Goal: Task Accomplishment & Management: Use online tool/utility

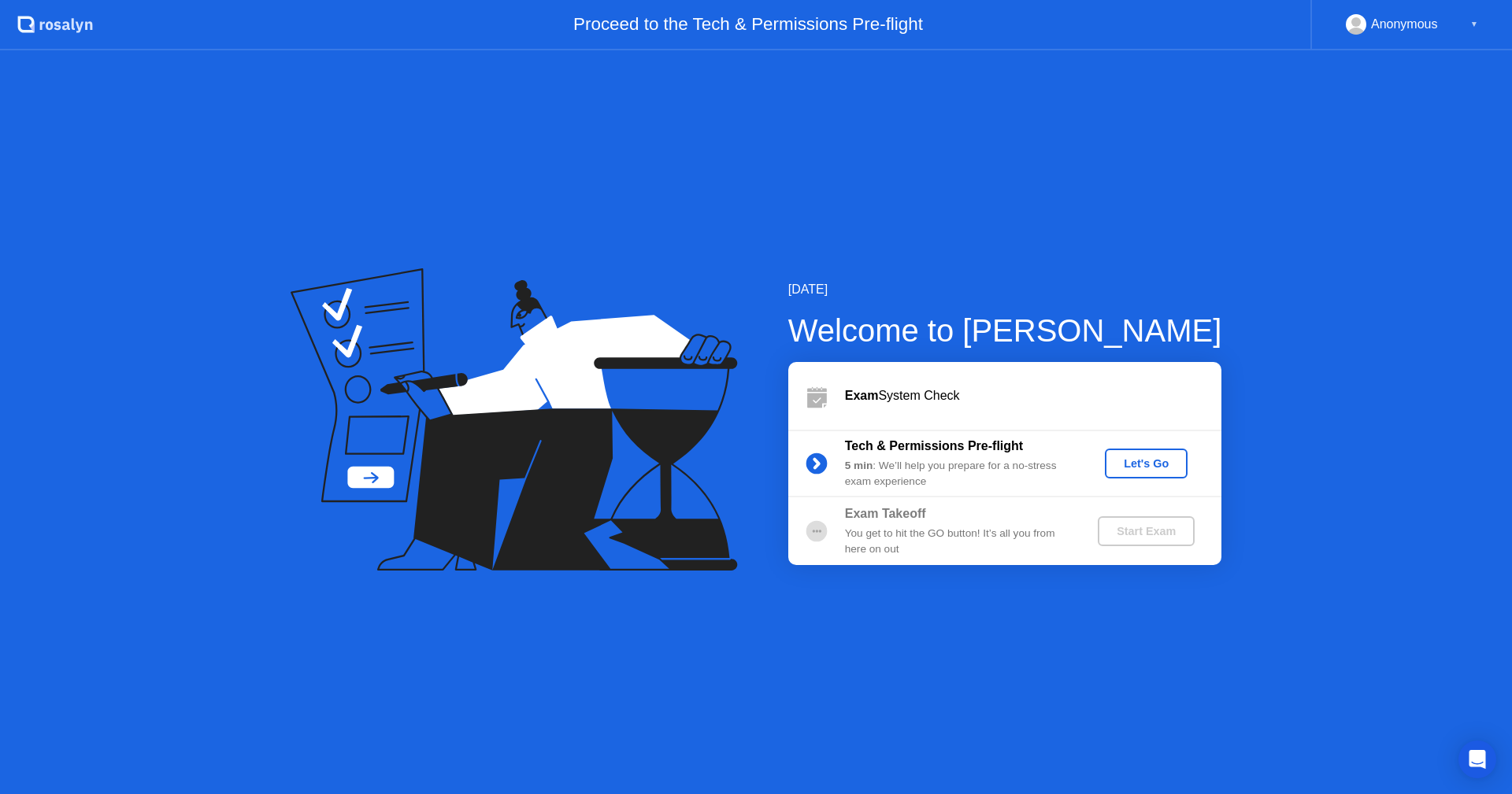
click at [1130, 460] on div "Let's Go" at bounding box center [1146, 463] width 70 height 12
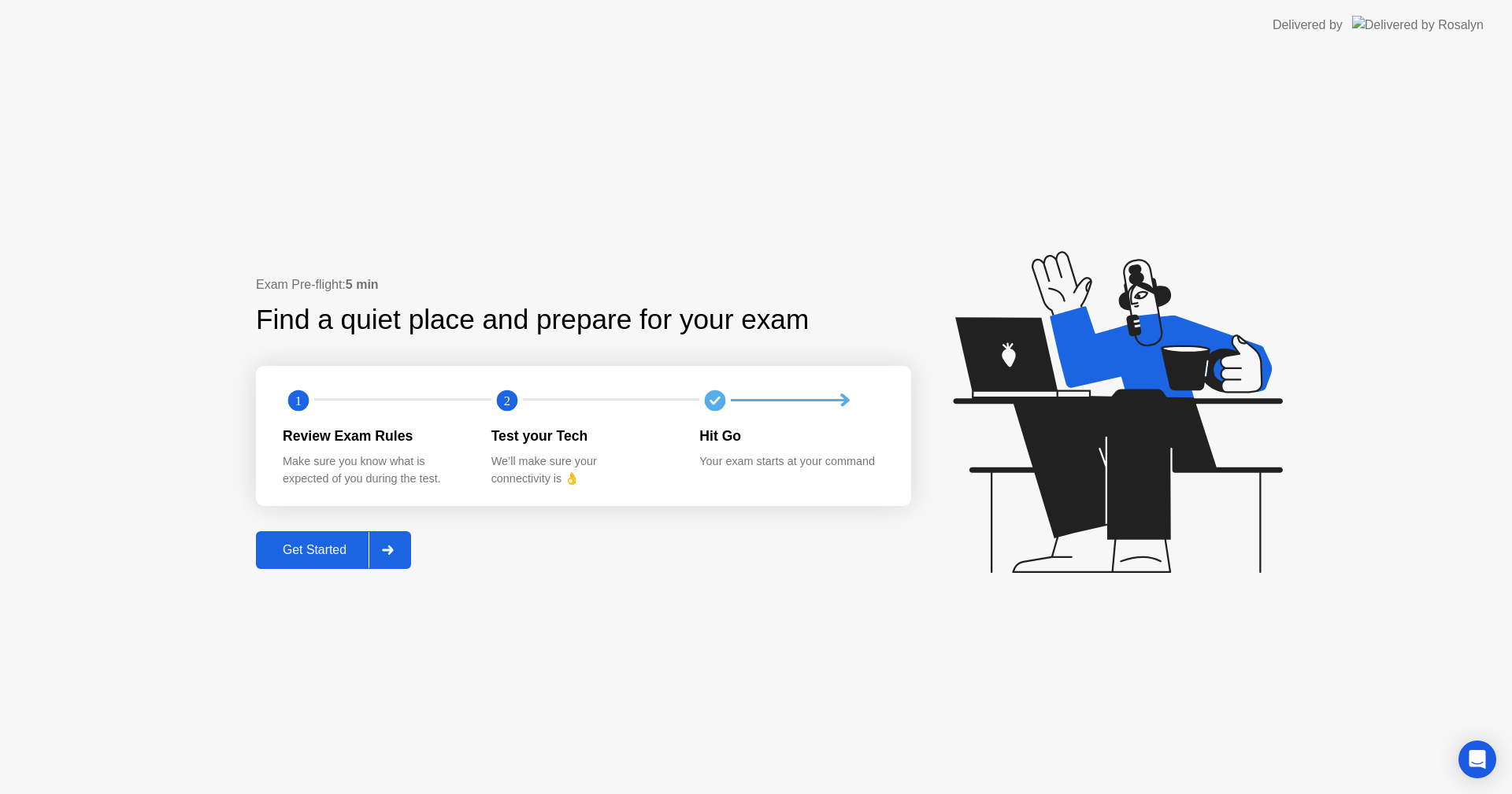
click at [329, 549] on div "Get Started" at bounding box center [314, 550] width 108 height 14
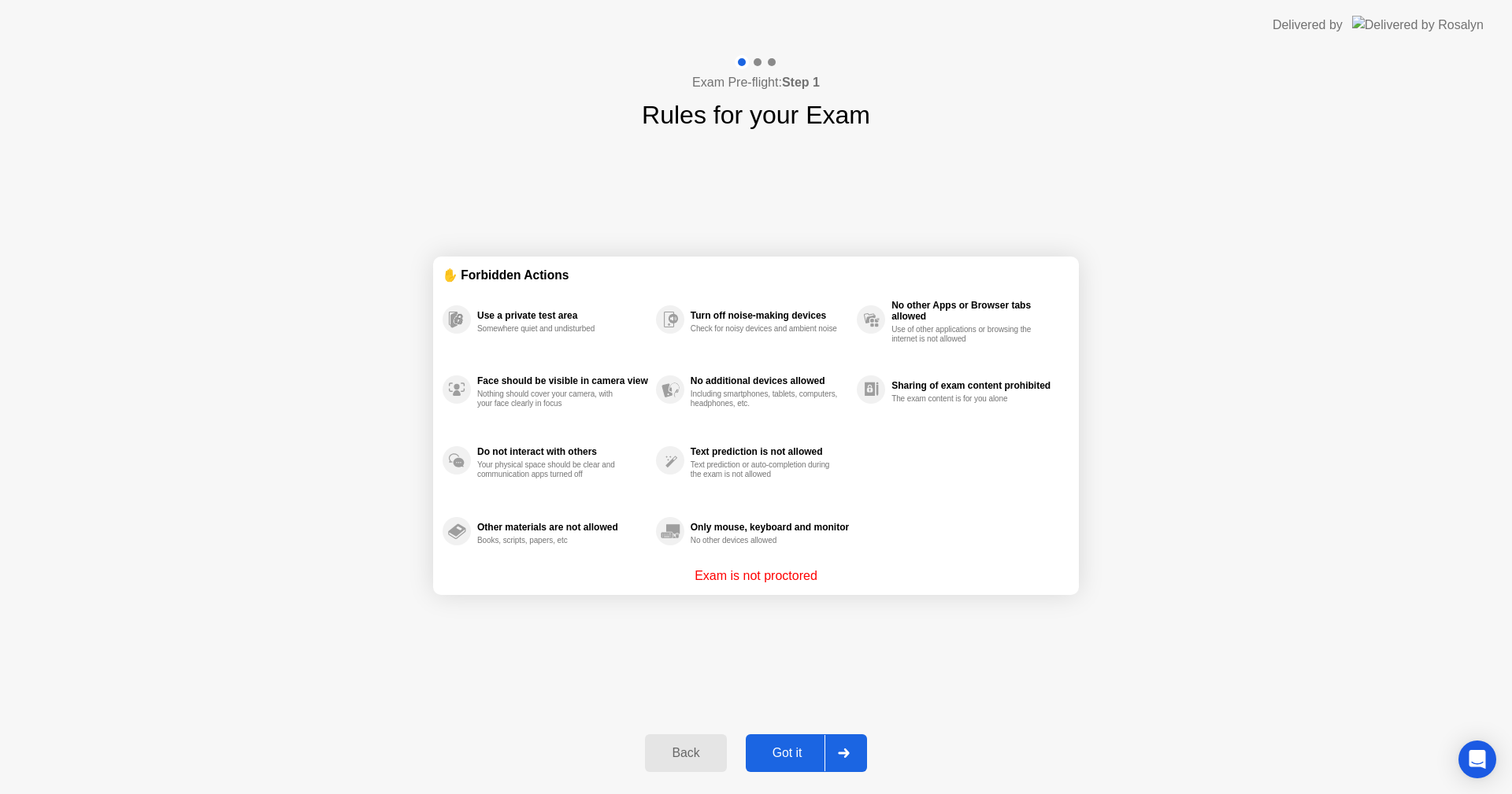
click at [765, 743] on button "Got it" at bounding box center [806, 753] width 122 height 38
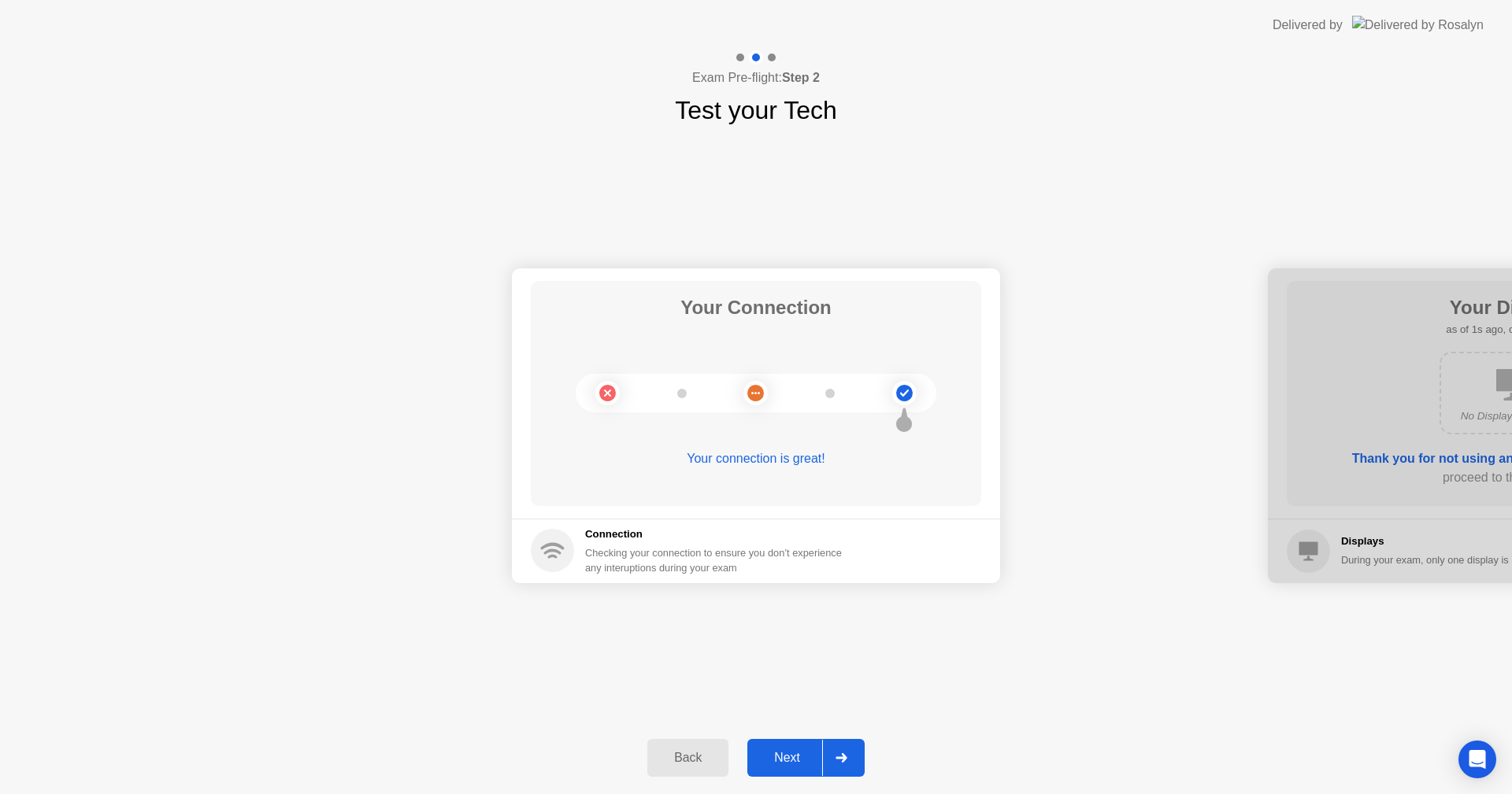
click at [769, 757] on div "Next" at bounding box center [787, 758] width 70 height 14
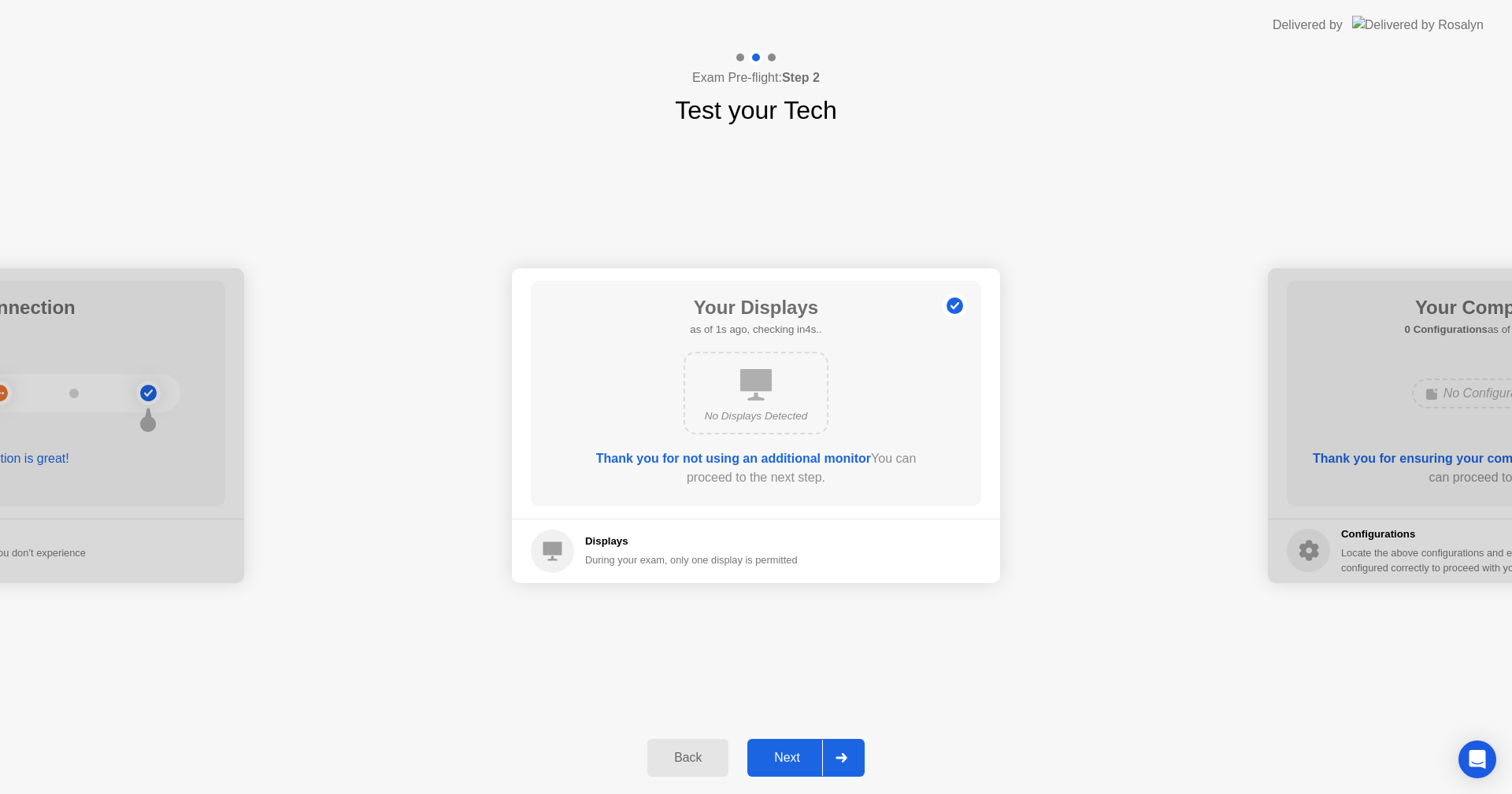
click at [780, 766] on div "Next" at bounding box center [787, 758] width 70 height 14
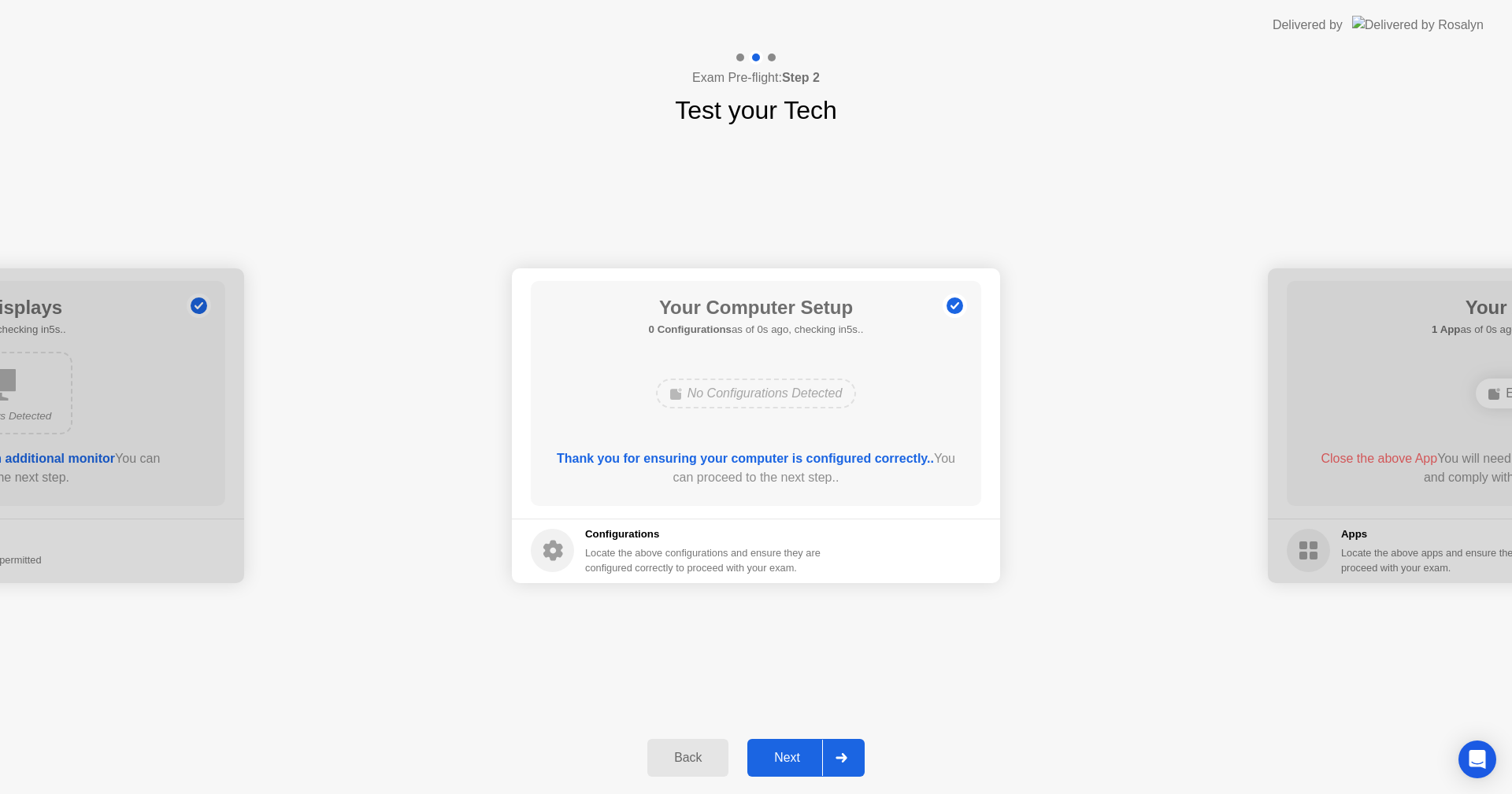
click at [780, 766] on div "Next" at bounding box center [787, 758] width 70 height 14
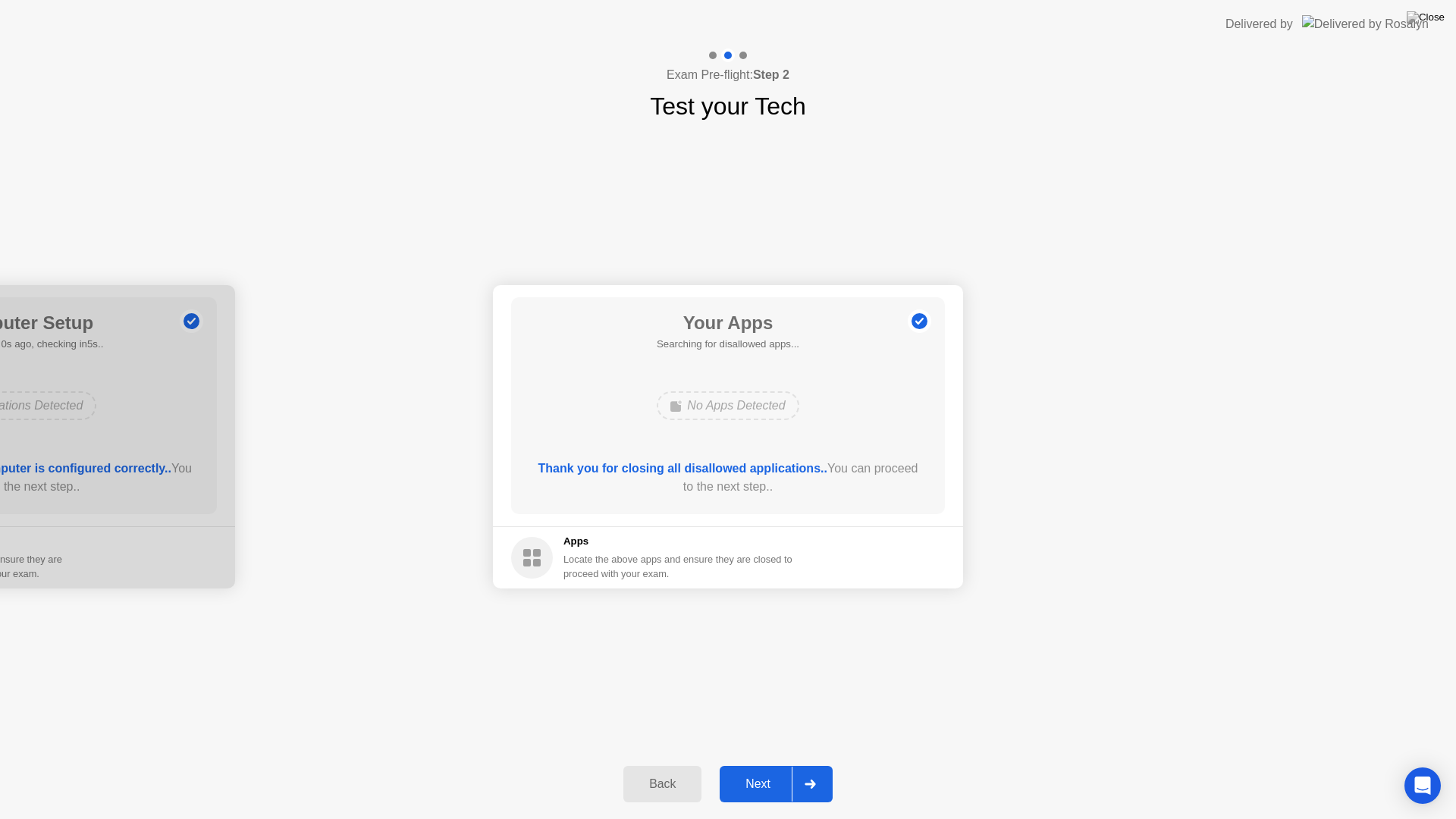
click at [755, 765] on div "Next" at bounding box center [758, 784] width 68 height 14
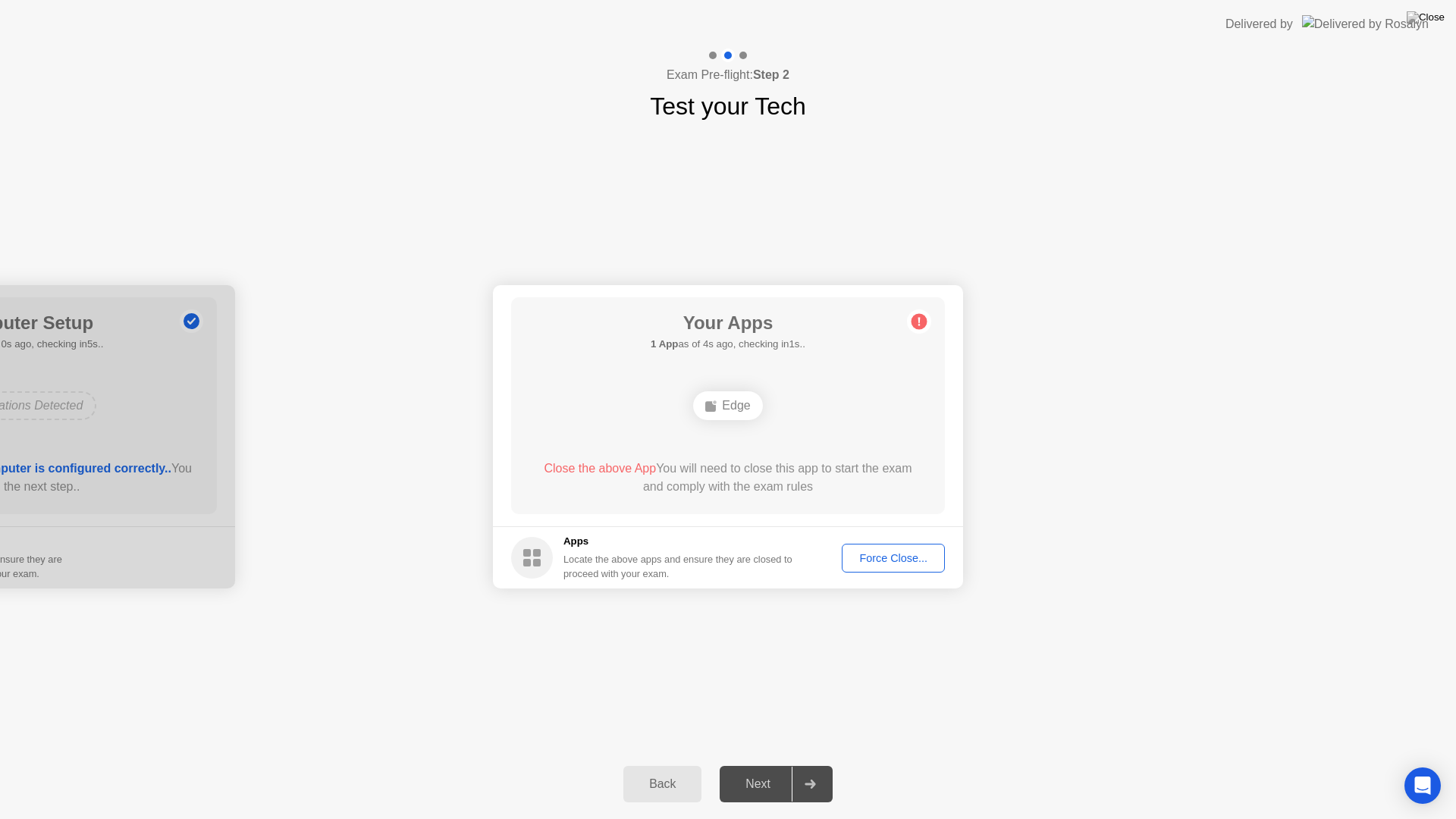
click at [1079, 651] on div "Your Connection Your connection is great! Connection Checking your connection t…" at bounding box center [728, 436] width 1456 height 625
click at [871, 555] on div "Force Close..." at bounding box center [893, 557] width 92 height 12
click at [1432, 21] on img at bounding box center [1425, 16] width 37 height 12
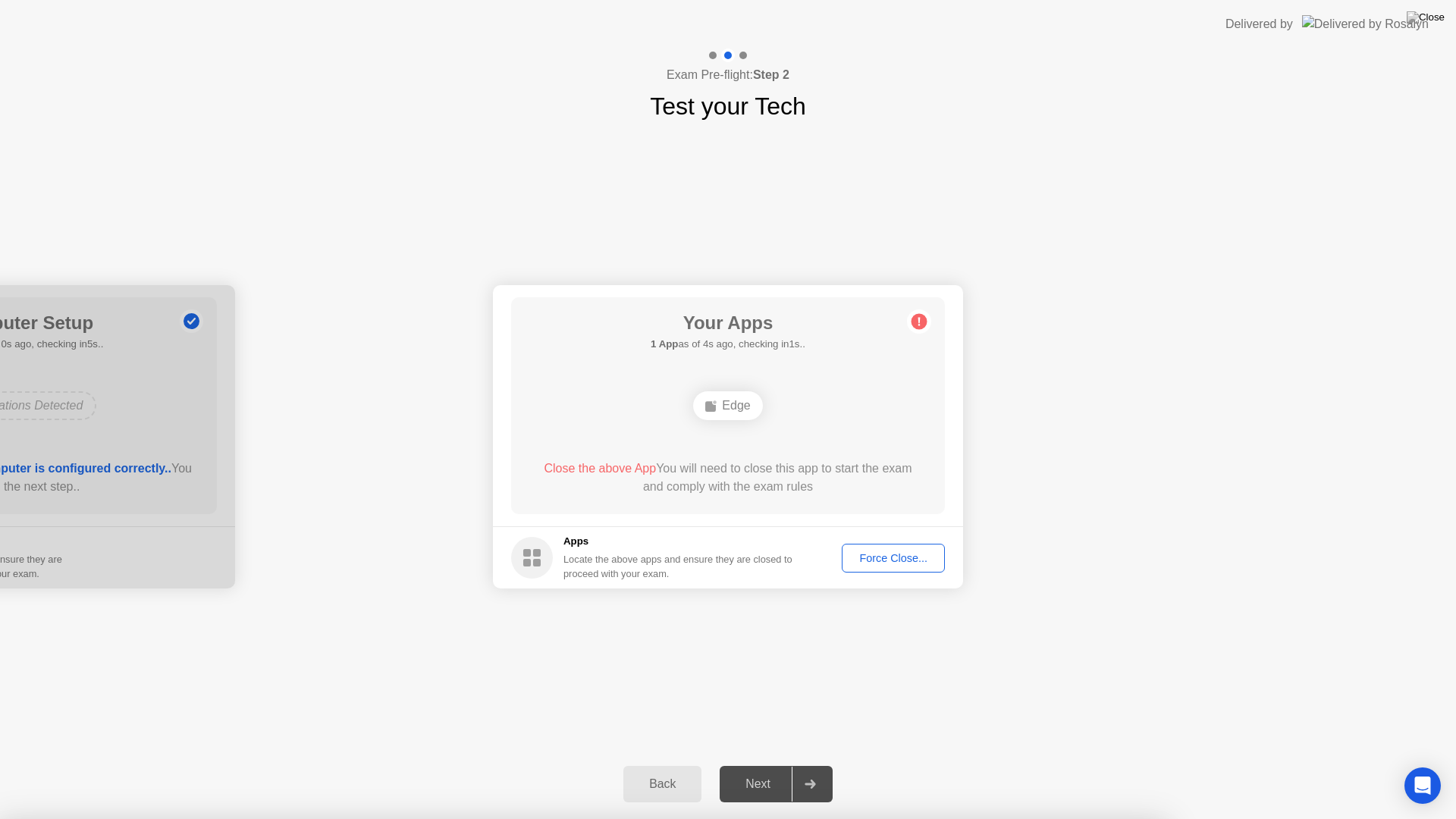
click at [889, 568] on button "Force Close..." at bounding box center [893, 557] width 103 height 28
click at [862, 561] on div "Force Close..." at bounding box center [893, 557] width 92 height 12
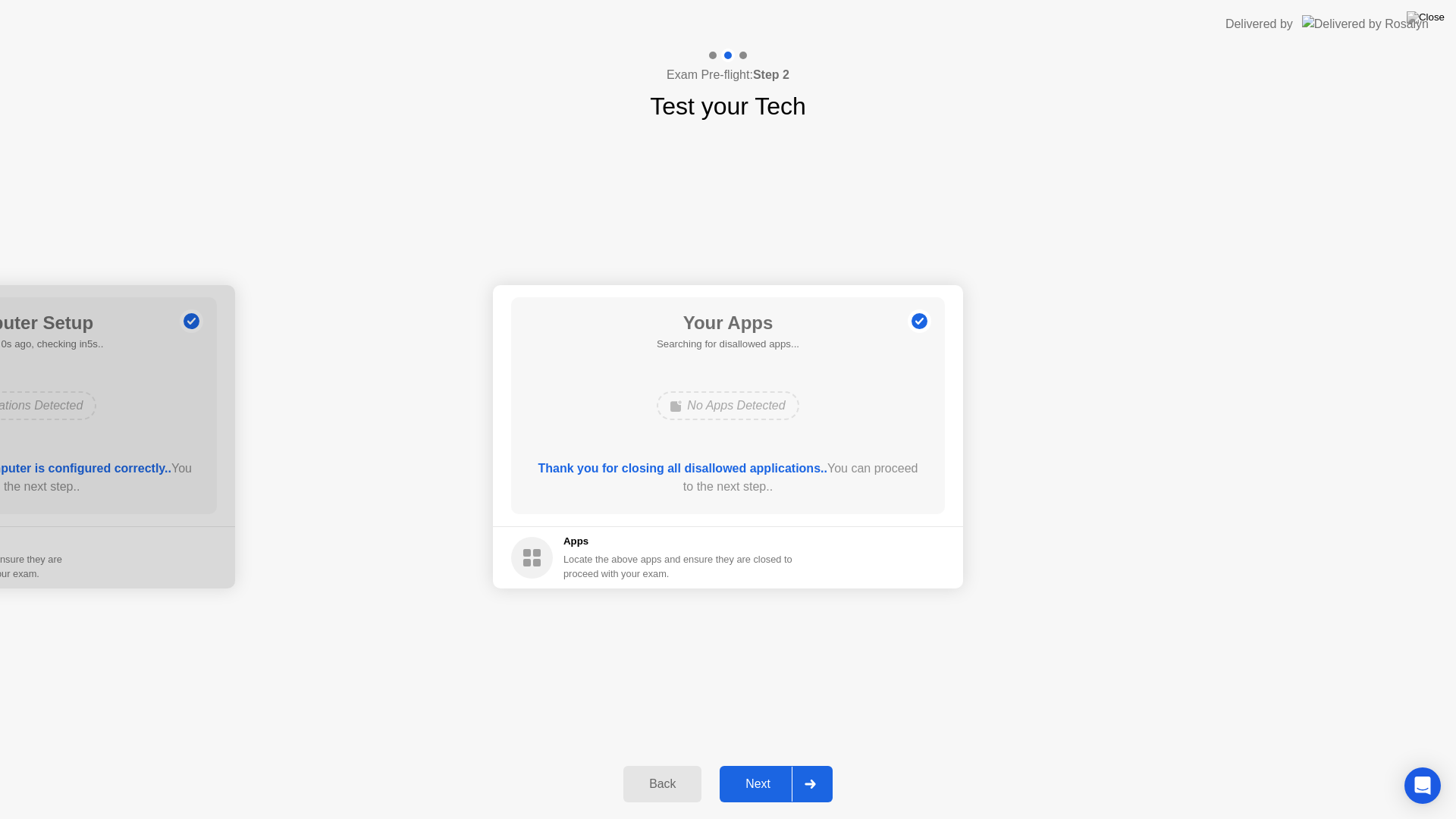
click at [755, 765] on div "Next" at bounding box center [758, 784] width 68 height 14
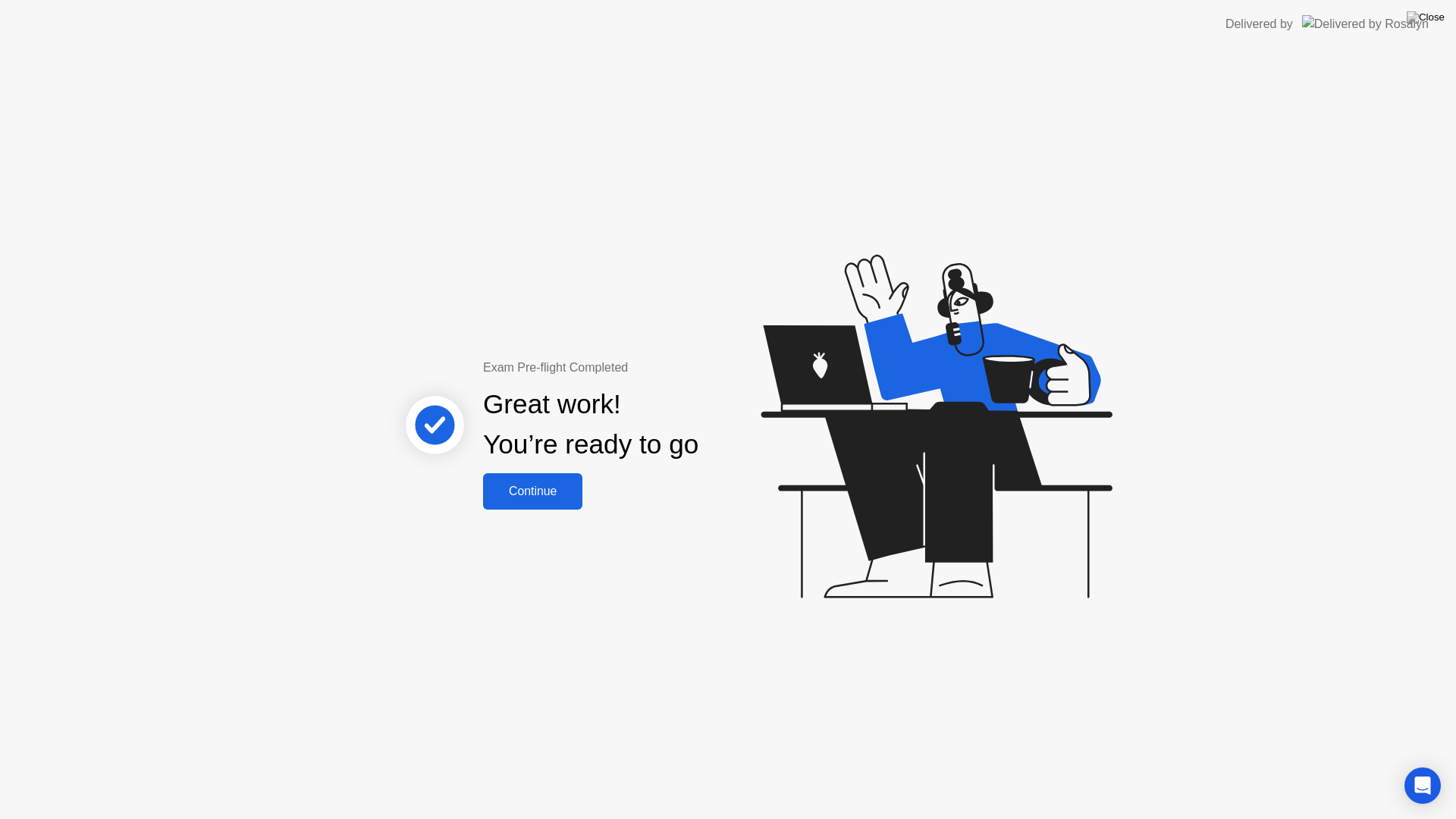
click at [545, 488] on div "Continue" at bounding box center [532, 491] width 91 height 14
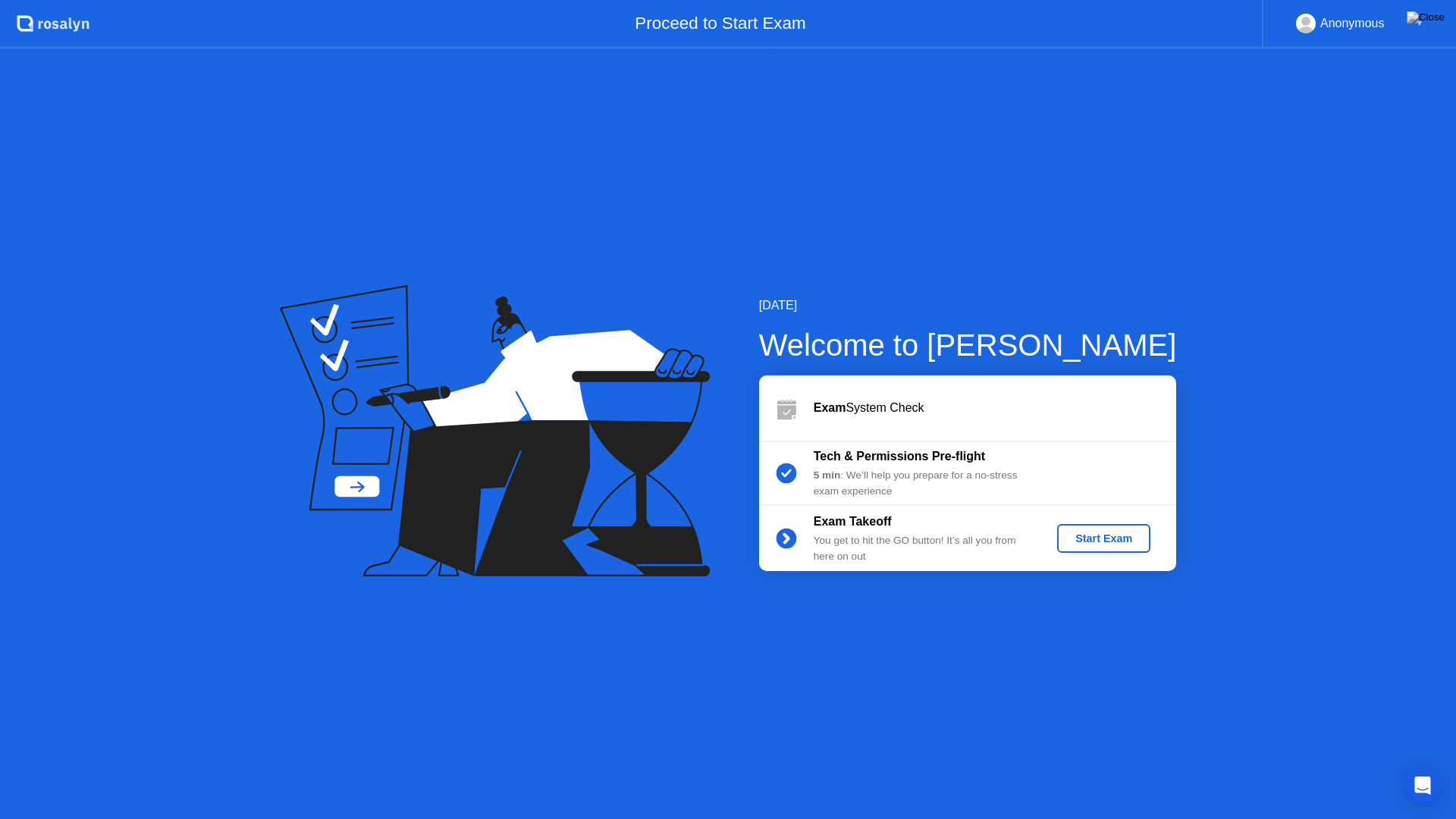
click at [1086, 540] on div "Start Exam" at bounding box center [1103, 538] width 81 height 12
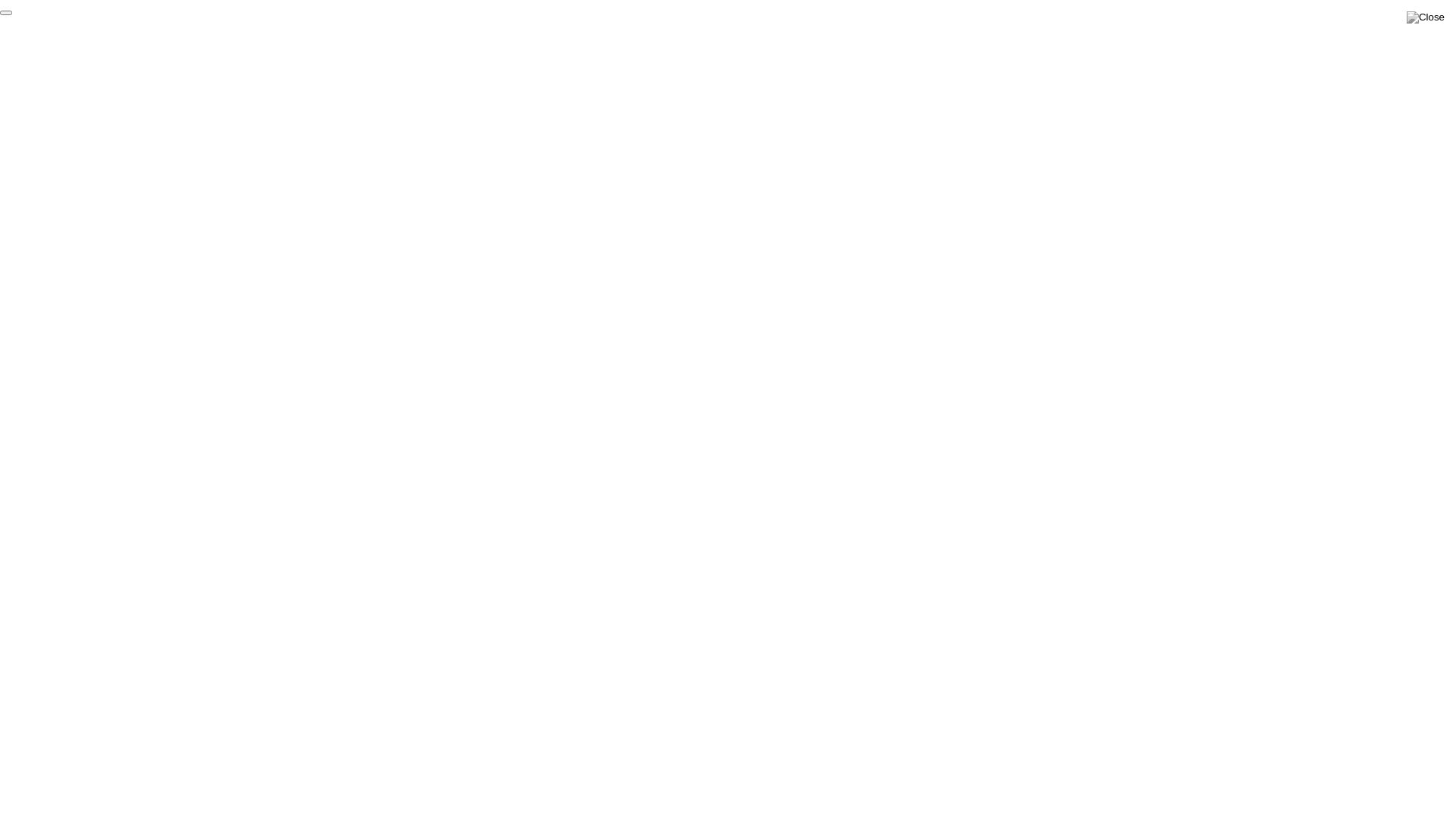
click div "End Proctoring Session"
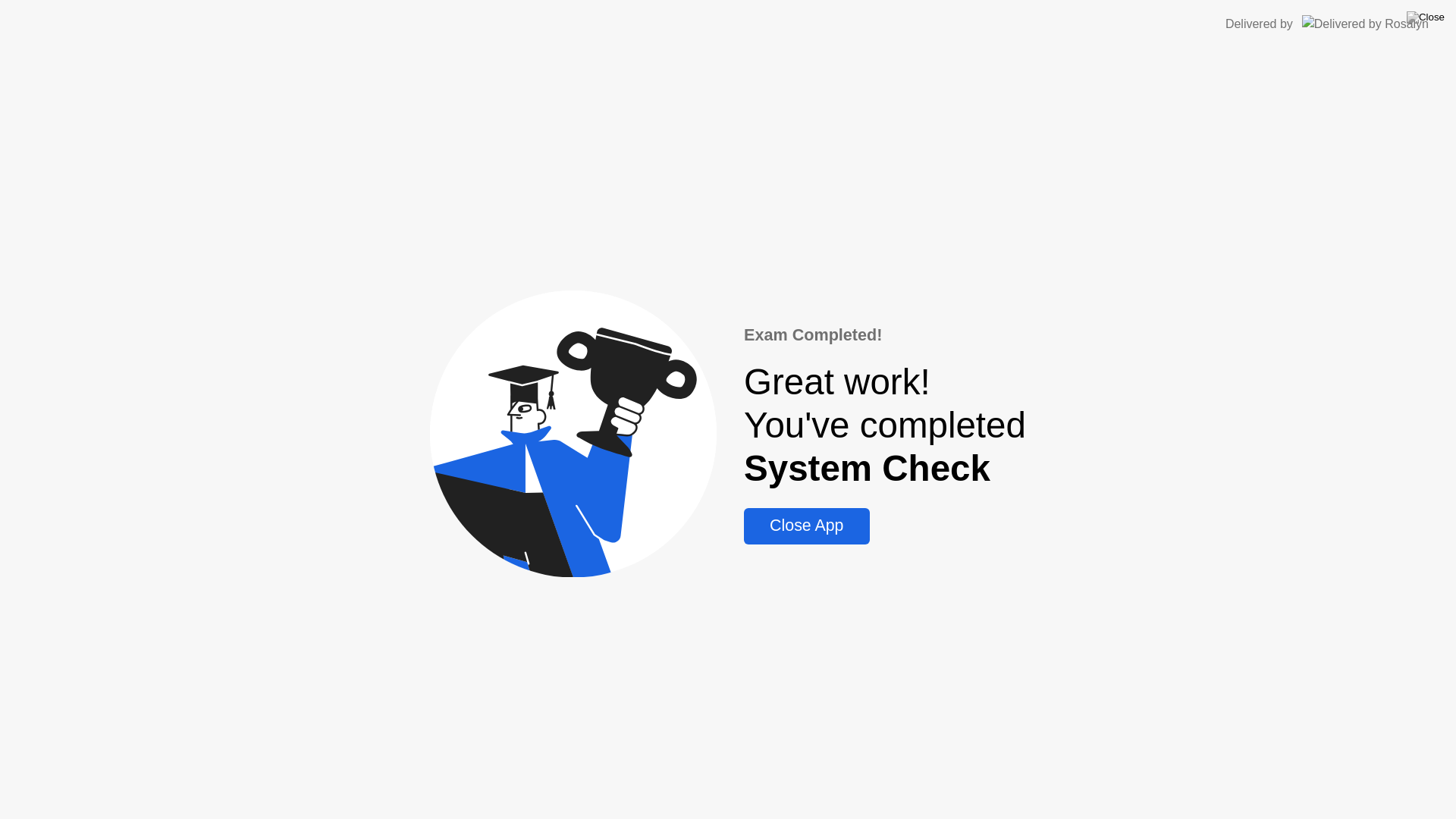
click at [786, 529] on div "Close App" at bounding box center [806, 526] width 116 height 19
